Goal: Navigation & Orientation: Find specific page/section

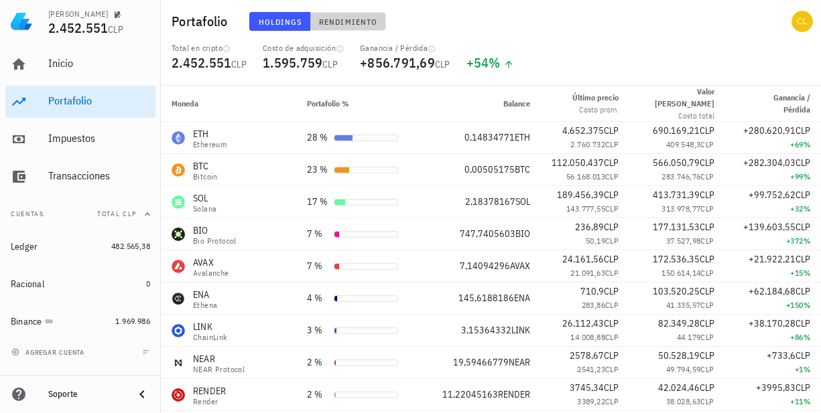
click at [337, 19] on span "Rendimiento" at bounding box center [347, 22] width 59 height 10
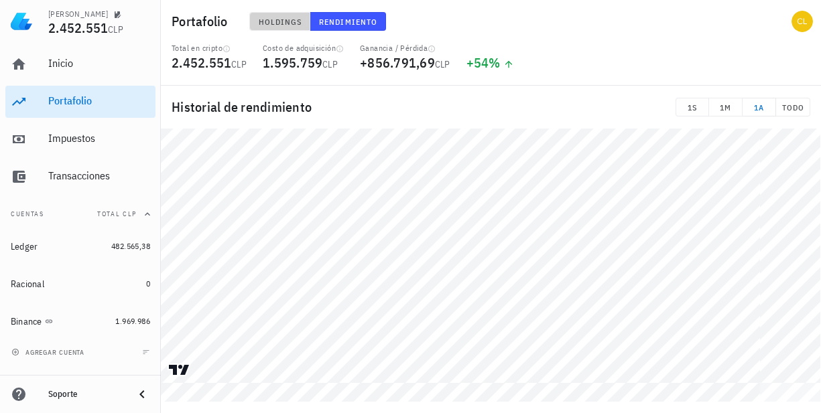
click at [275, 17] on span "Holdings" at bounding box center [280, 22] width 44 height 10
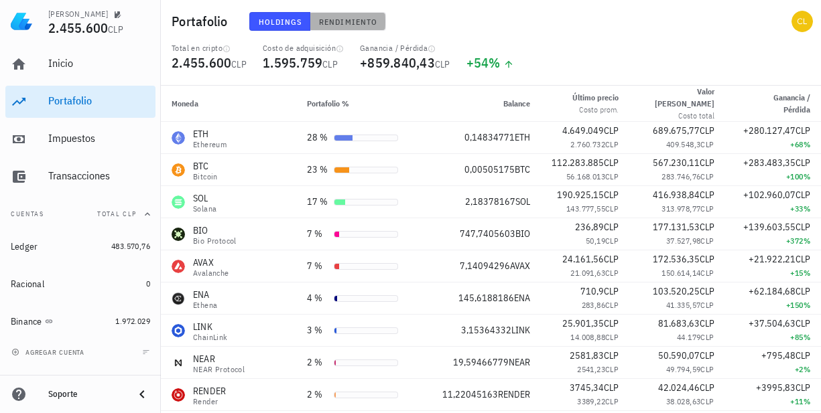
click at [351, 21] on span "Rendimiento" at bounding box center [347, 22] width 59 height 10
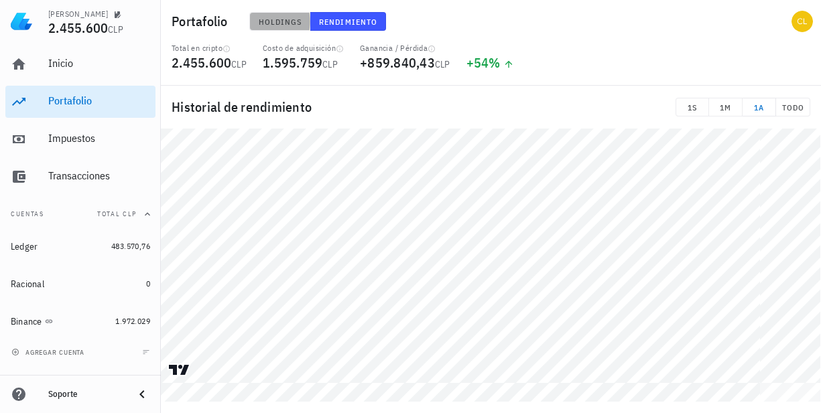
click at [284, 20] on span "Holdings" at bounding box center [280, 22] width 44 height 10
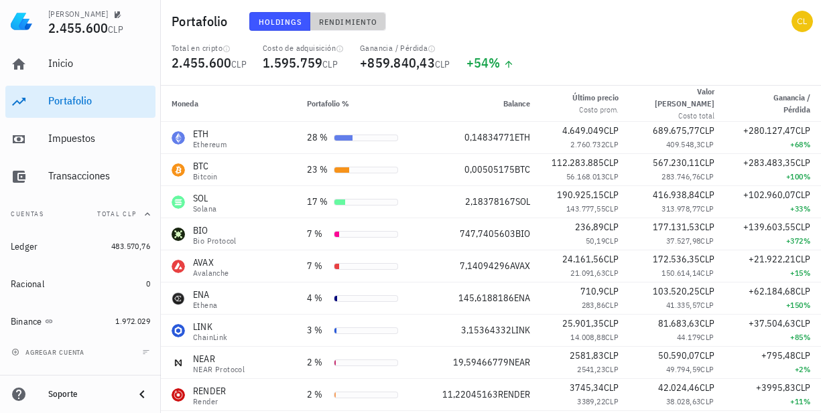
click at [350, 22] on span "Rendimiento" at bounding box center [347, 22] width 59 height 10
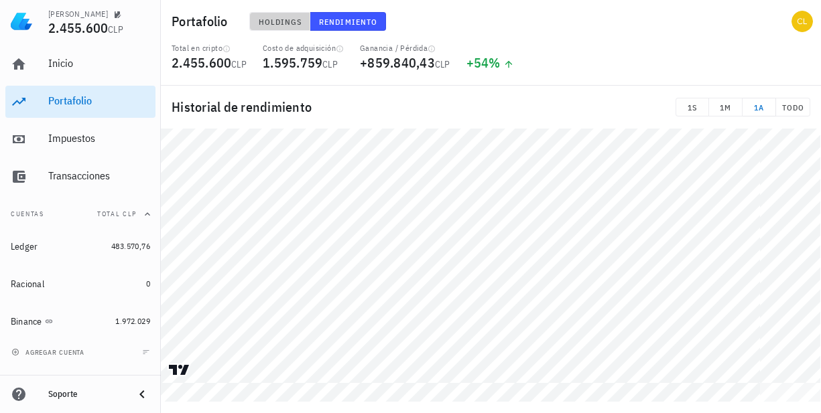
click at [289, 19] on span "Holdings" at bounding box center [280, 22] width 44 height 10
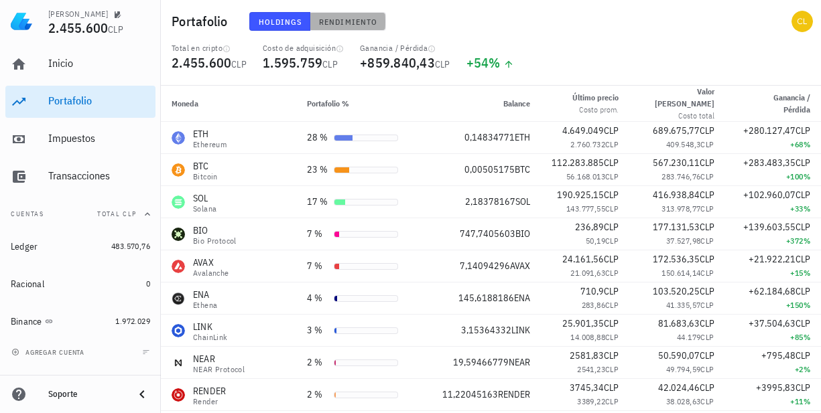
click at [362, 19] on span "Rendimiento" at bounding box center [347, 22] width 59 height 10
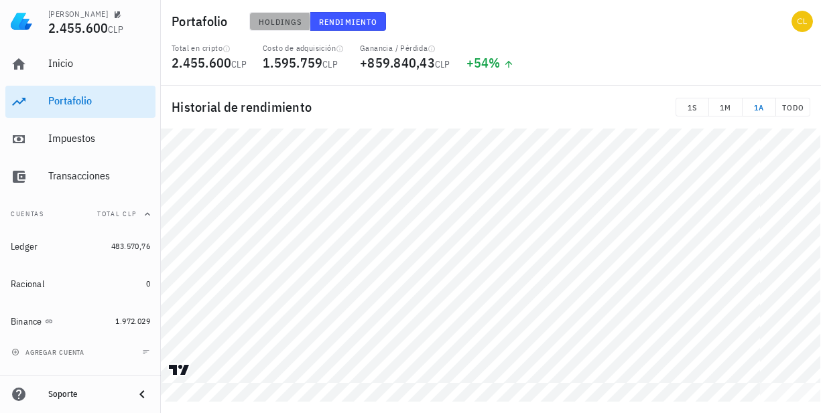
click at [276, 20] on span "Holdings" at bounding box center [280, 22] width 44 height 10
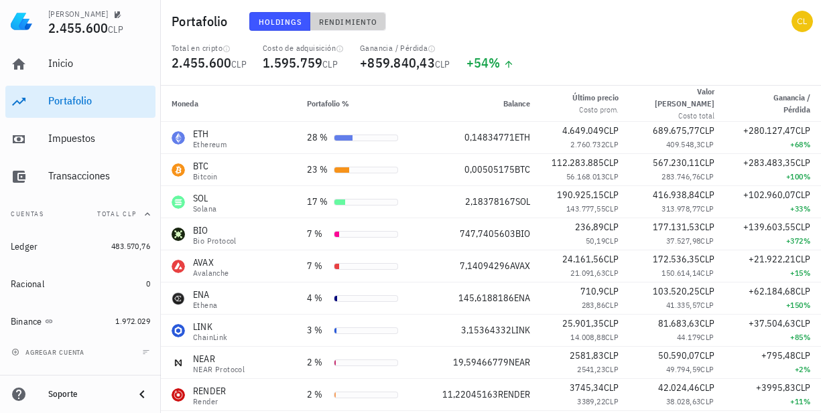
click at [358, 21] on span "Rendimiento" at bounding box center [347, 22] width 59 height 10
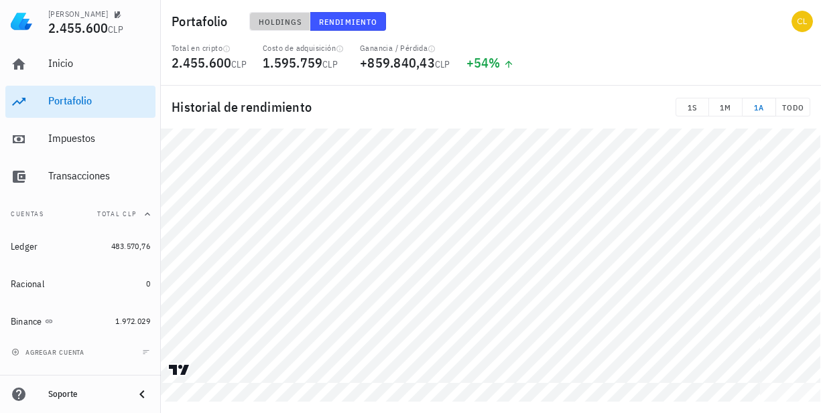
click at [279, 18] on span "Holdings" at bounding box center [280, 22] width 44 height 10
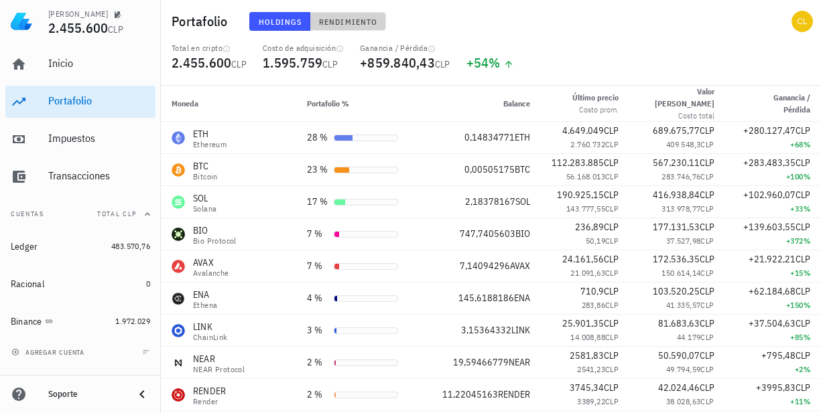
click at [340, 13] on button "Rendimiento" at bounding box center [348, 21] width 76 height 19
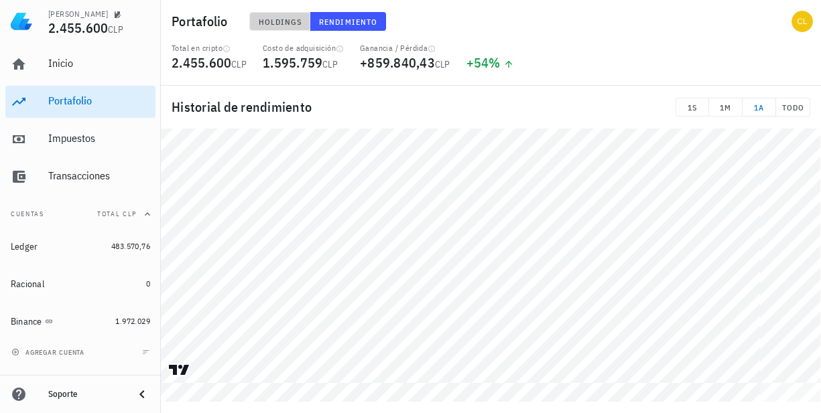
click at [270, 24] on span "Holdings" at bounding box center [280, 22] width 44 height 10
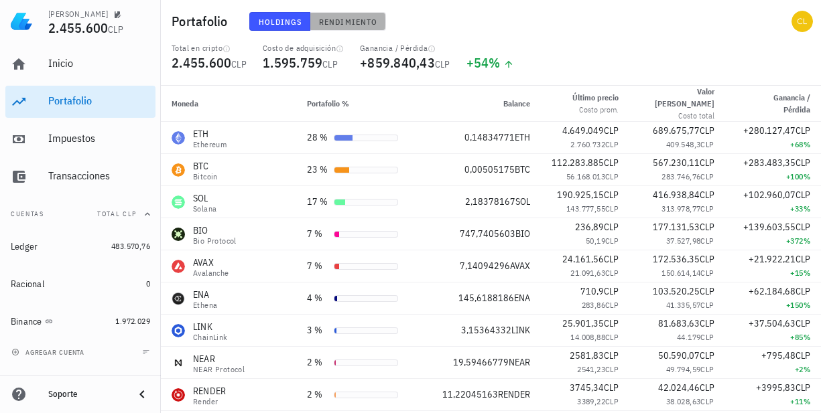
click at [353, 19] on span "Rendimiento" at bounding box center [347, 22] width 59 height 10
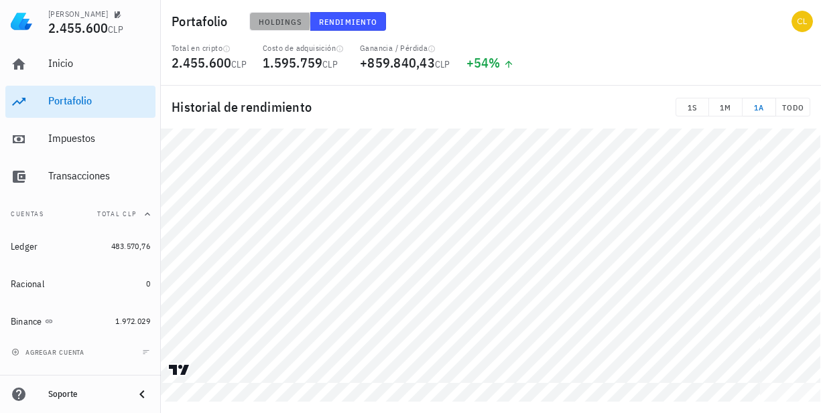
click at [279, 23] on span "Holdings" at bounding box center [280, 22] width 44 height 10
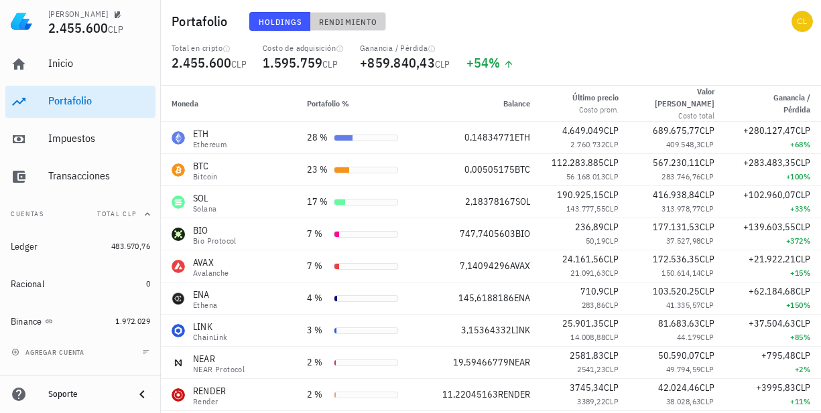
click at [328, 20] on span "Rendimiento" at bounding box center [347, 22] width 59 height 10
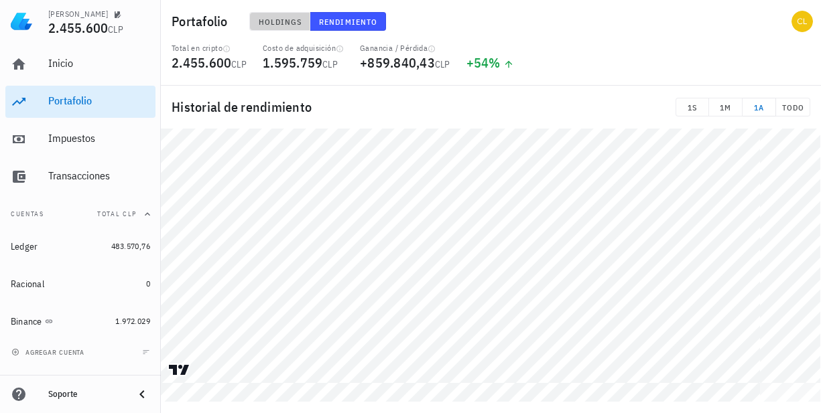
click at [279, 21] on span "Holdings" at bounding box center [280, 22] width 44 height 10
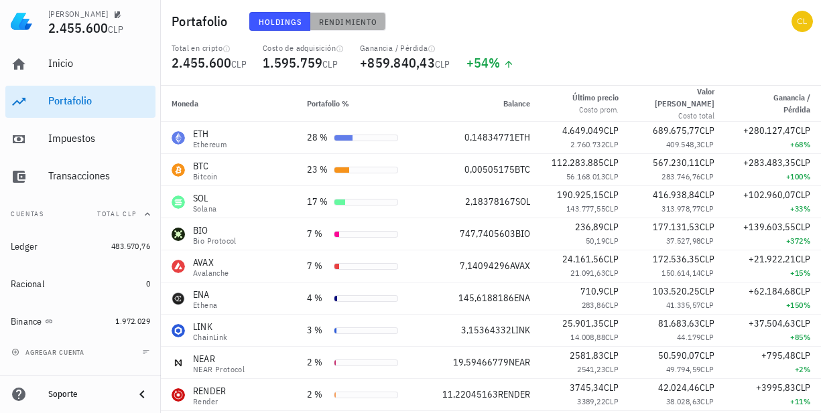
click at [356, 22] on span "Rendimiento" at bounding box center [347, 22] width 59 height 10
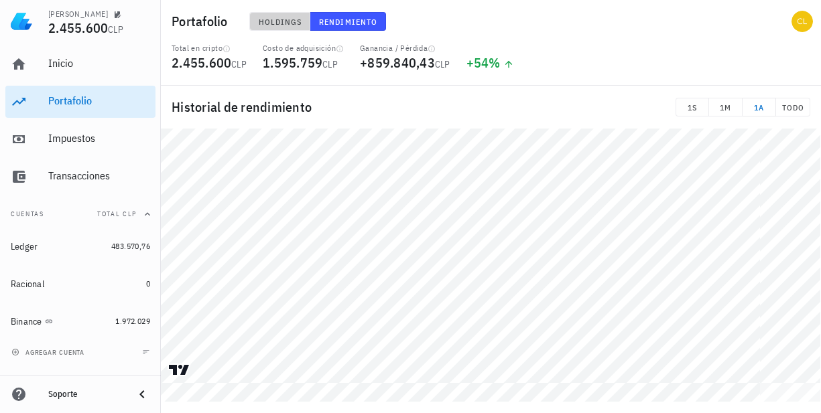
click at [284, 17] on span "Holdings" at bounding box center [280, 22] width 44 height 10
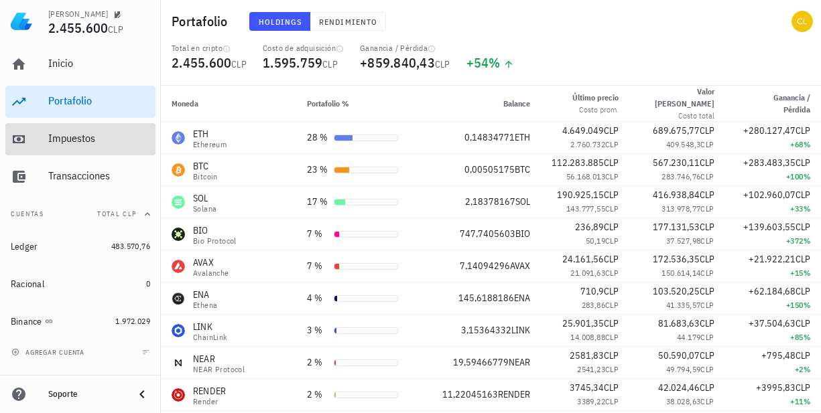
click at [105, 143] on div "Impuestos" at bounding box center [99, 138] width 102 height 13
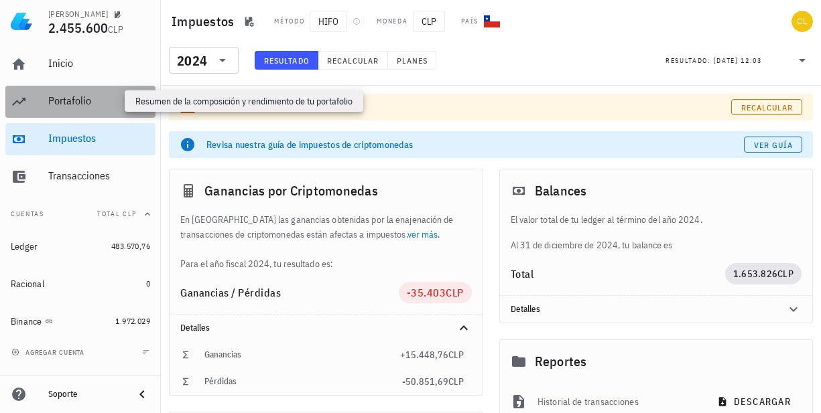
click at [98, 102] on div "Portafolio" at bounding box center [99, 100] width 102 height 13
